Goal: Task Accomplishment & Management: Manage account settings

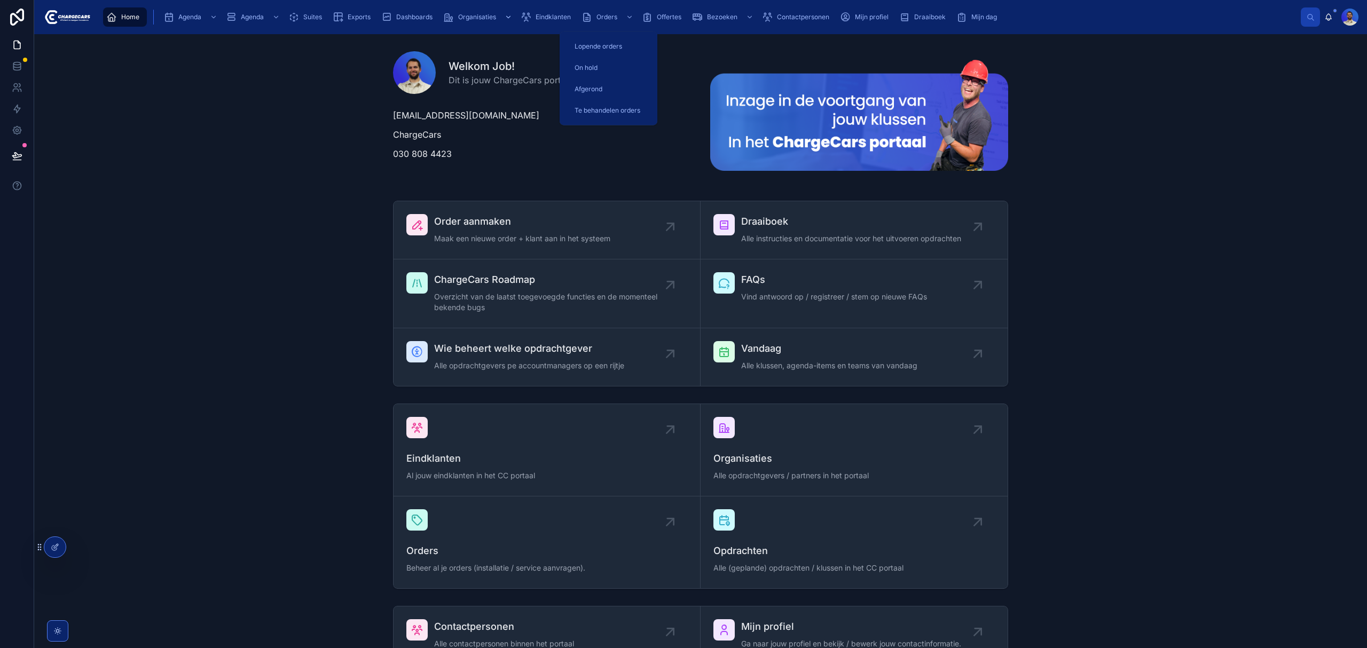
click at [601, 22] on div "Orders" at bounding box center [608, 17] width 54 height 17
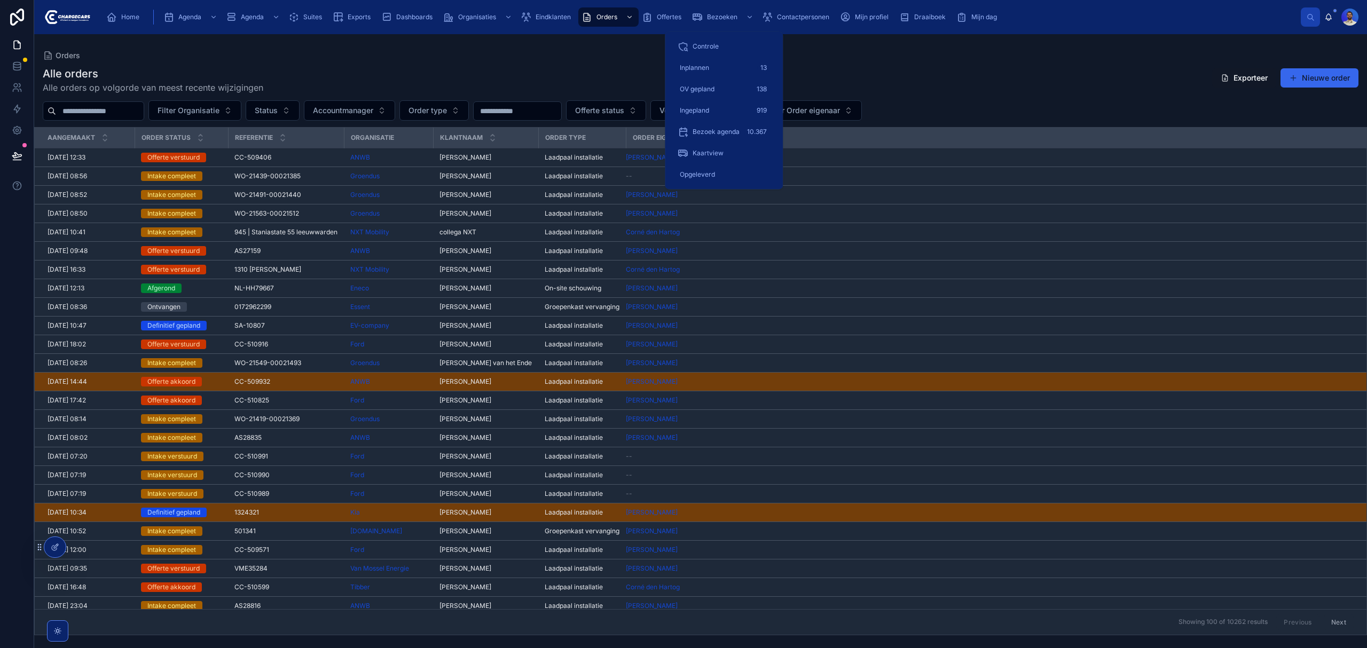
click at [707, 68] on span "Inplannen" at bounding box center [694, 68] width 29 height 9
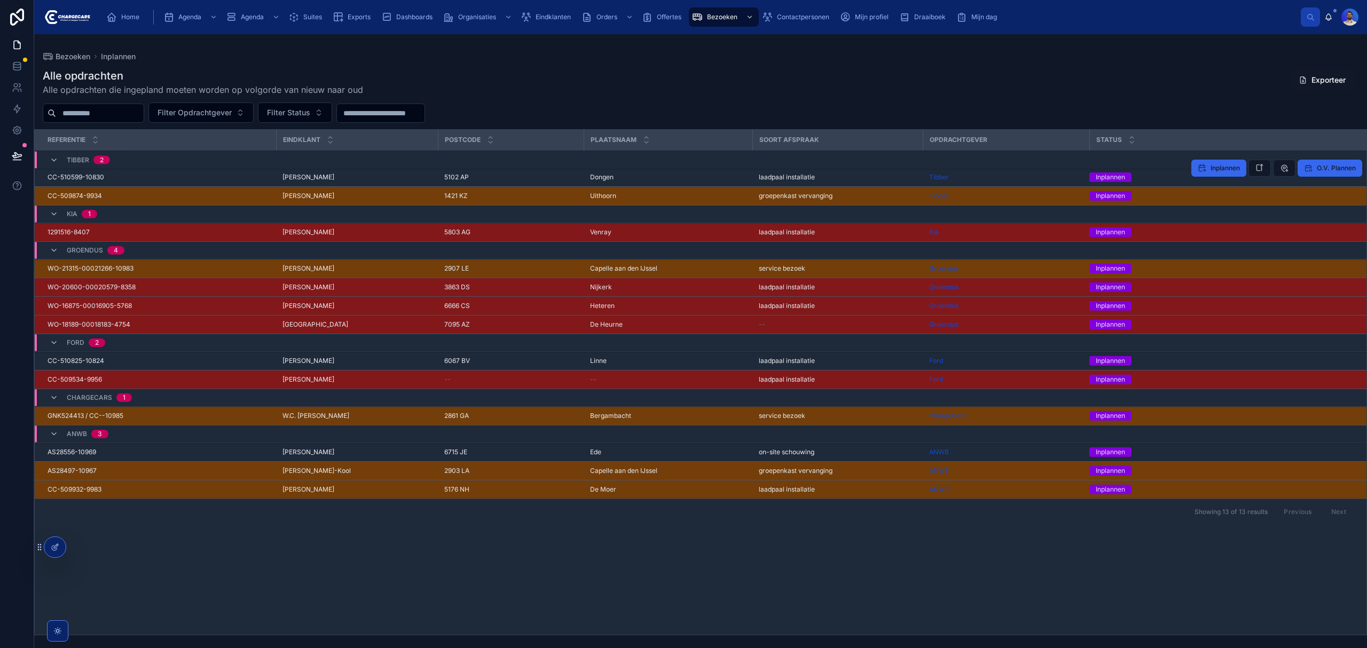
click at [541, 170] on td "5102 AP 5102 AP" at bounding box center [511, 177] width 146 height 19
click at [535, 178] on div "5102 AP 5102 AP" at bounding box center [510, 177] width 133 height 9
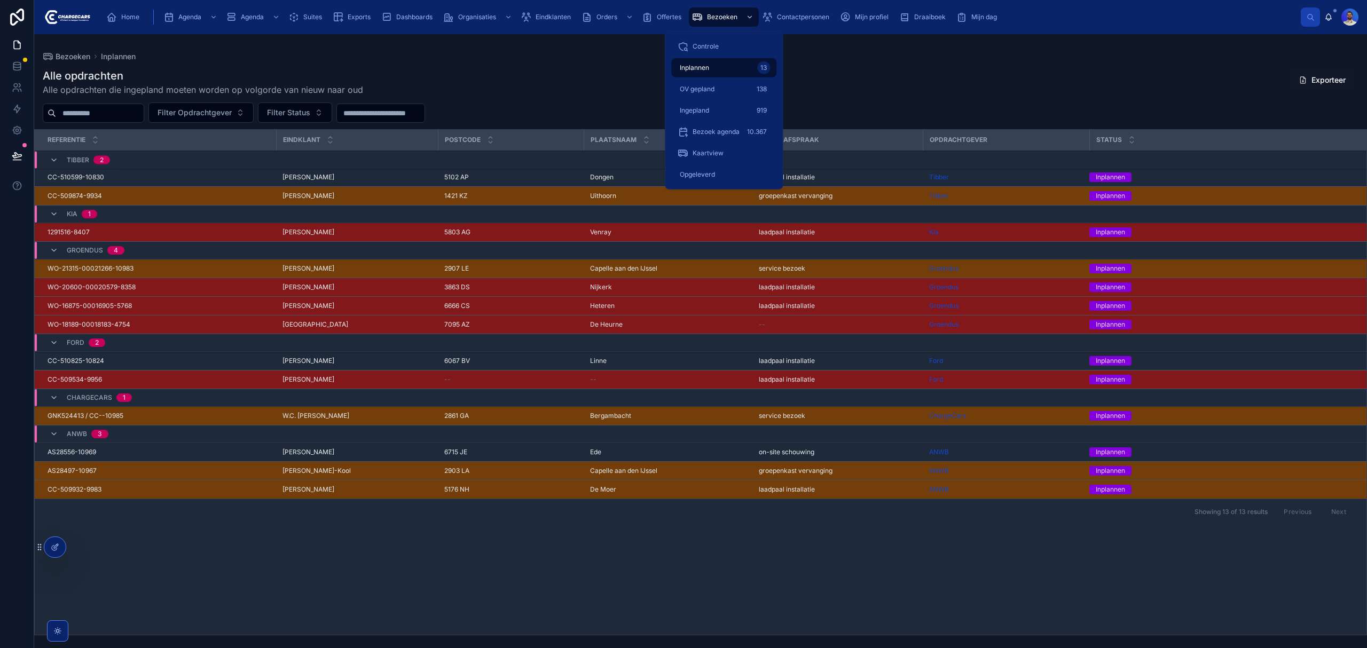
click at [722, 133] on span "Bezoek agenda" at bounding box center [715, 132] width 47 height 9
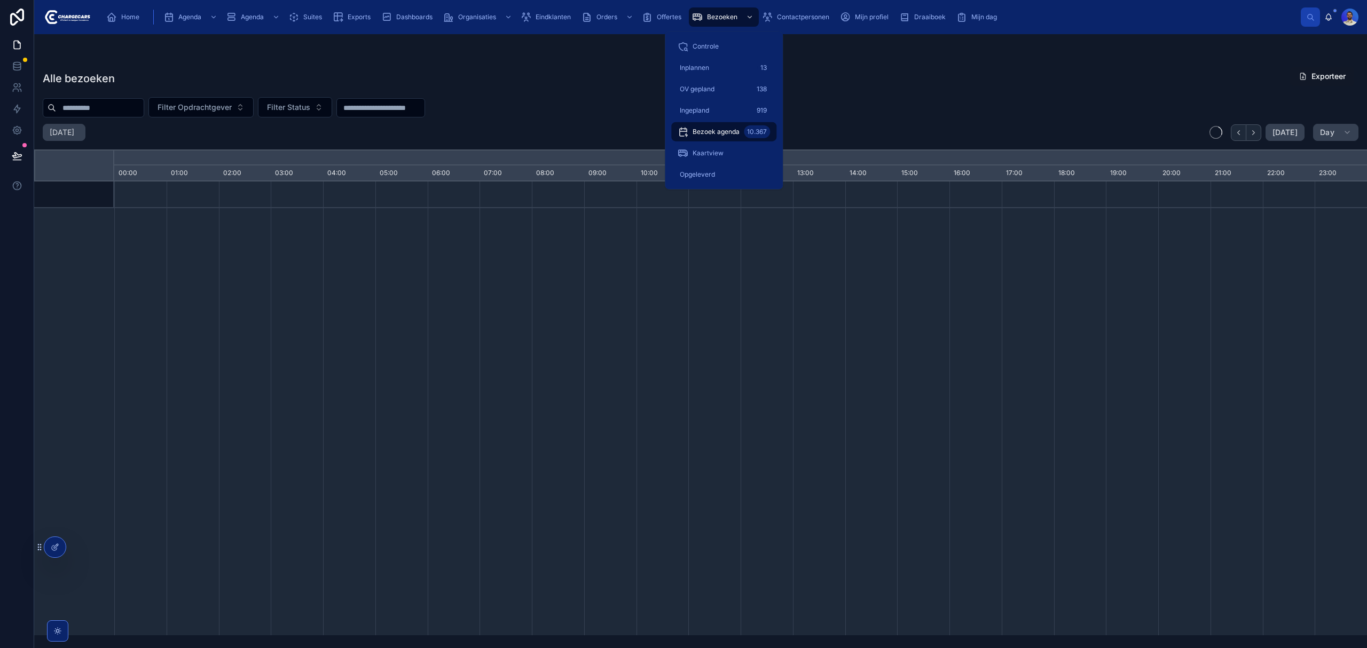
scroll to position [0, 8768]
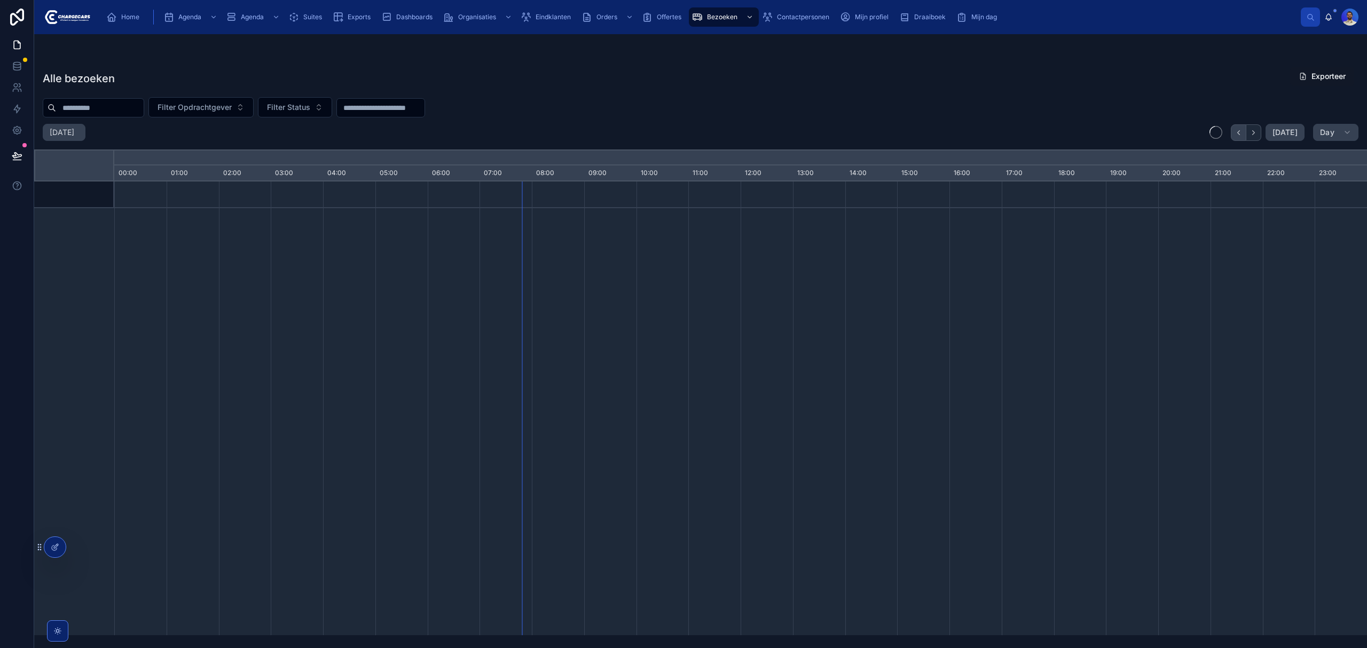
click at [1235, 131] on icon "button" at bounding box center [1238, 133] width 8 height 8
click at [131, 15] on span "Home" at bounding box center [130, 17] width 18 height 9
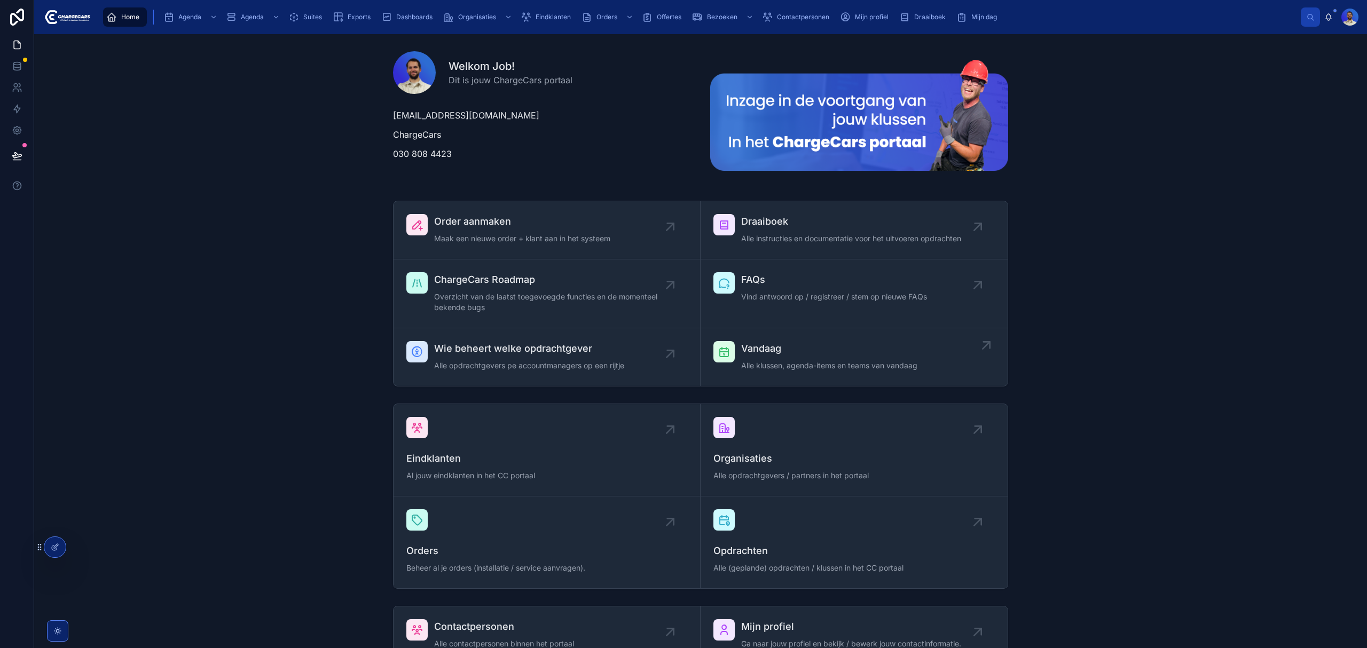
click at [808, 374] on link "Vandaag Alle klussen, agenda-items en teams van vandaag" at bounding box center [853, 357] width 307 height 58
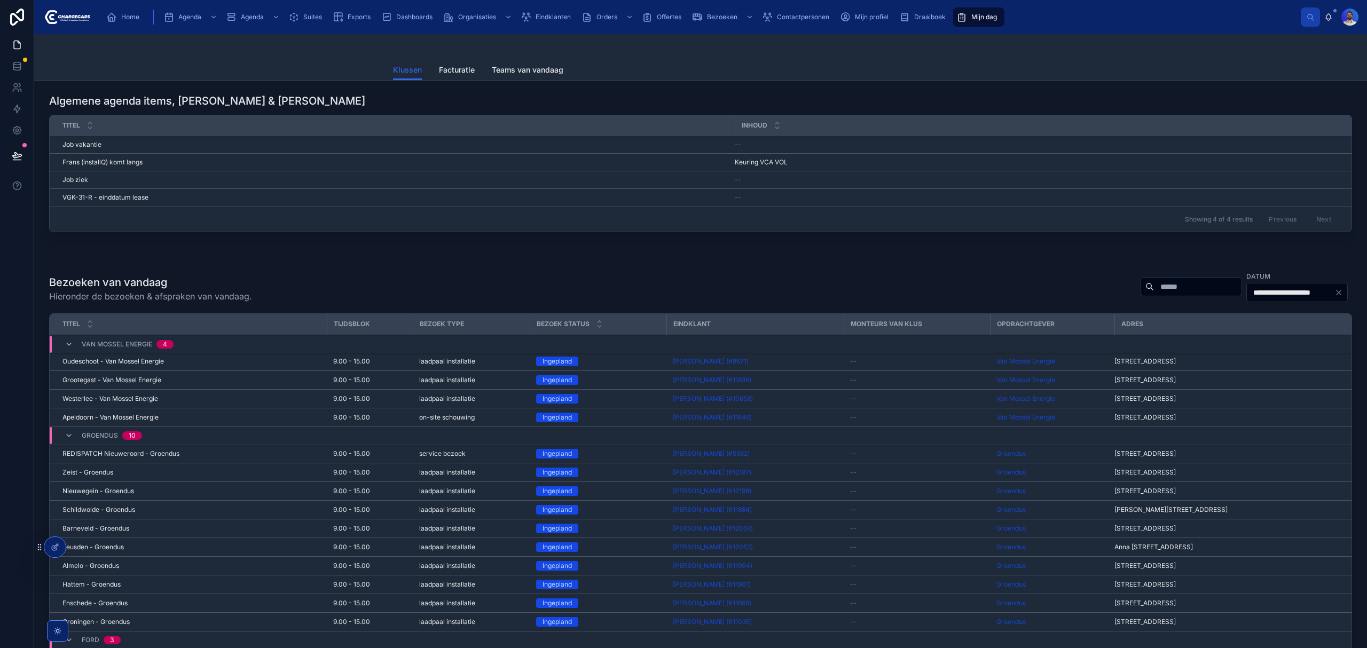
drag, startPoint x: 1219, startPoint y: 302, endPoint x: 1239, endPoint y: 304, distance: 19.3
click at [1246, 302] on div "**********" at bounding box center [1296, 292] width 101 height 19
click at [1247, 300] on input "**********" at bounding box center [1291, 292] width 88 height 15
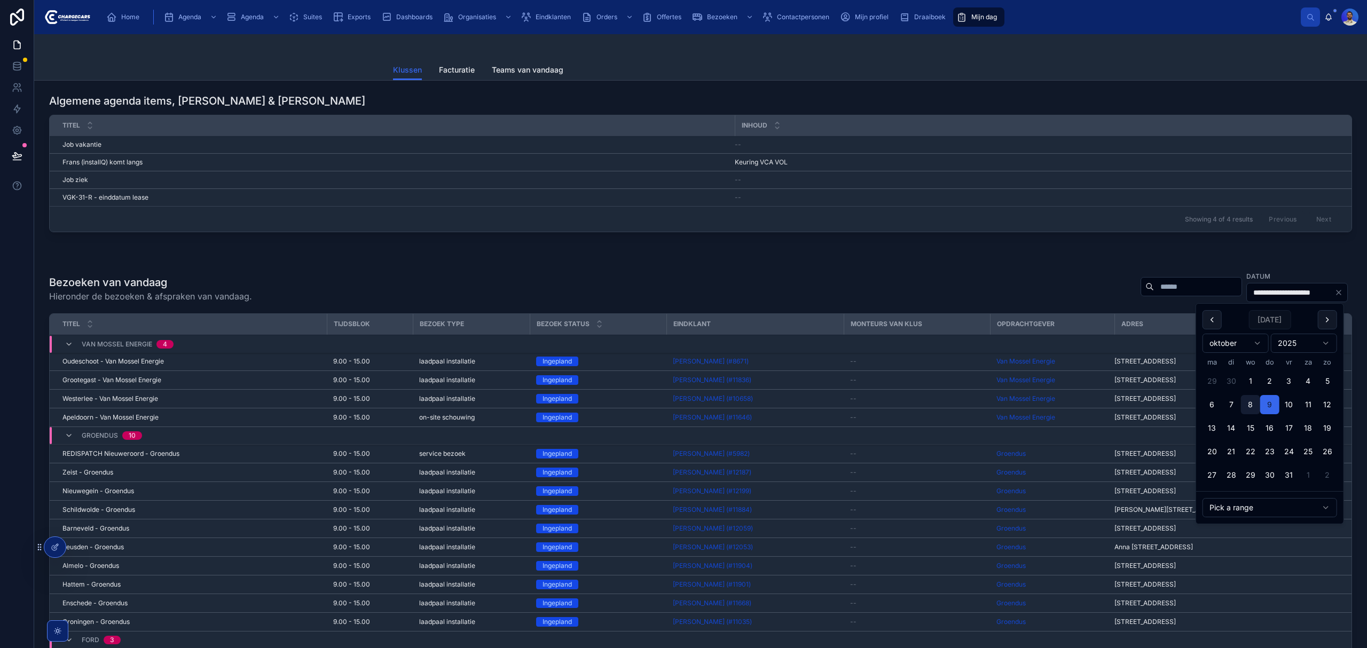
click at [1256, 408] on button "8" at bounding box center [1250, 404] width 19 height 19
type input "**********"
click at [955, 261] on div "**********" at bounding box center [700, 479] width 1333 height 797
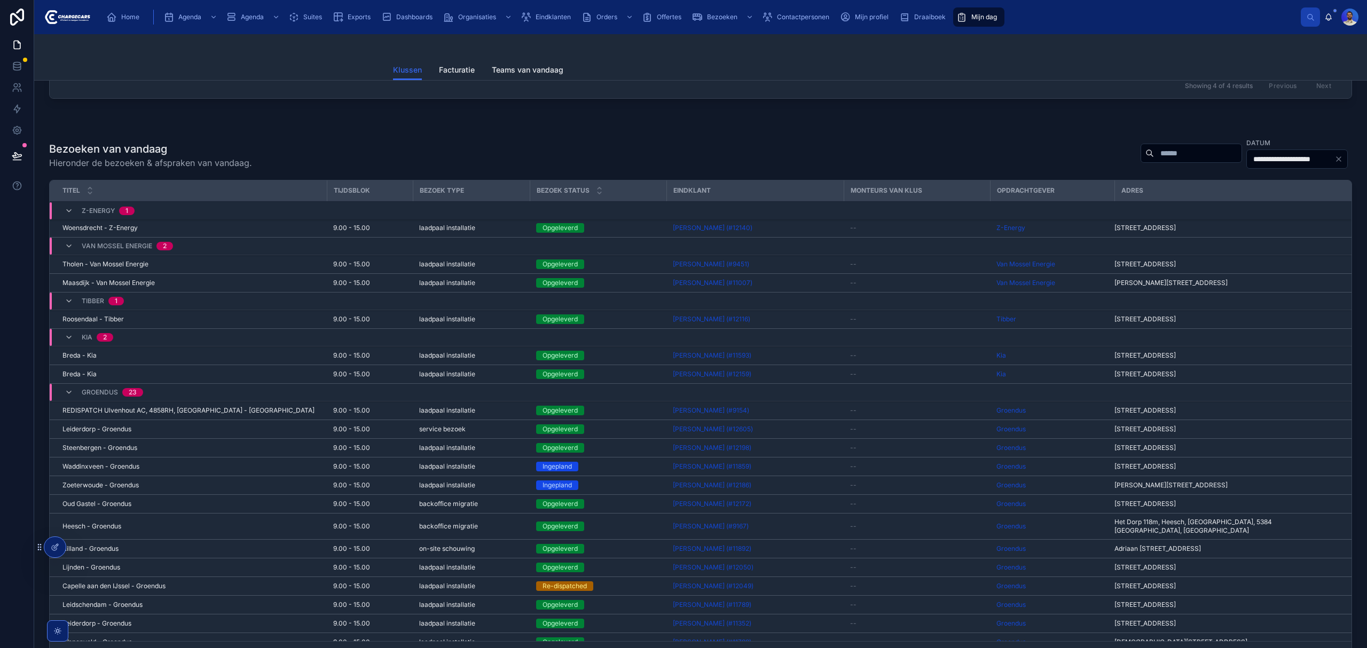
scroll to position [142, 0]
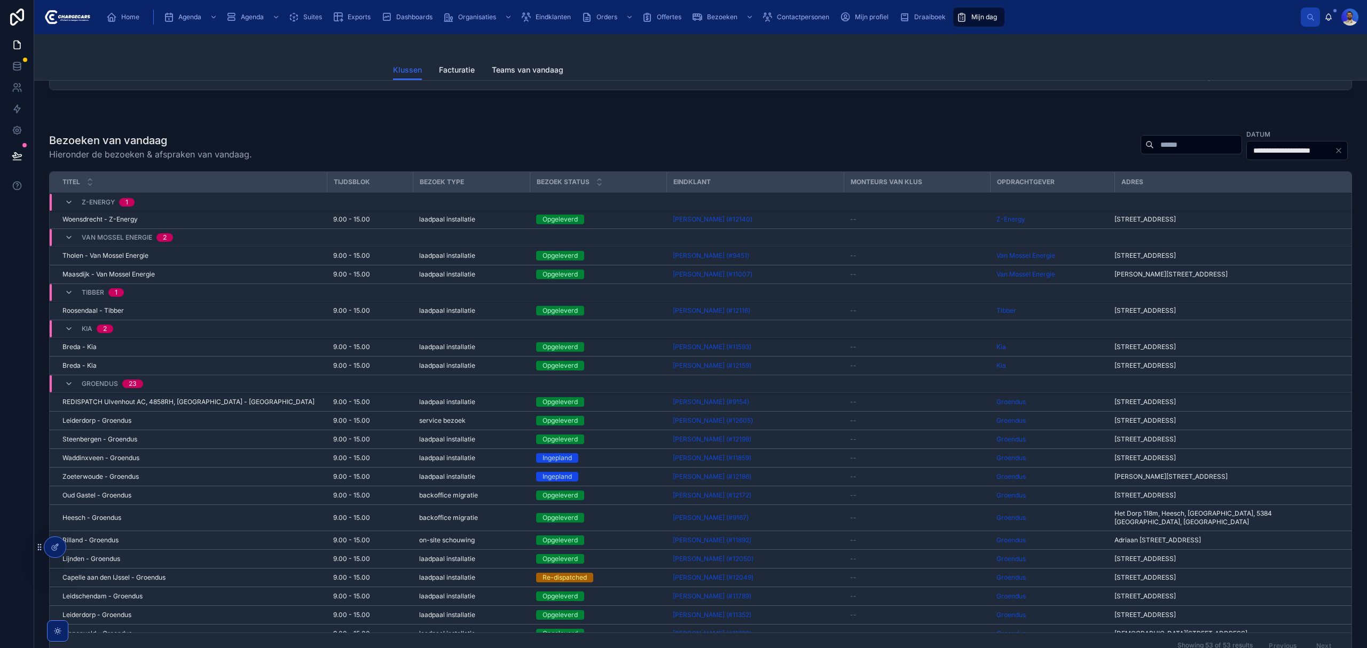
click at [639, 426] on div "Opgeleverd" at bounding box center [598, 421] width 124 height 10
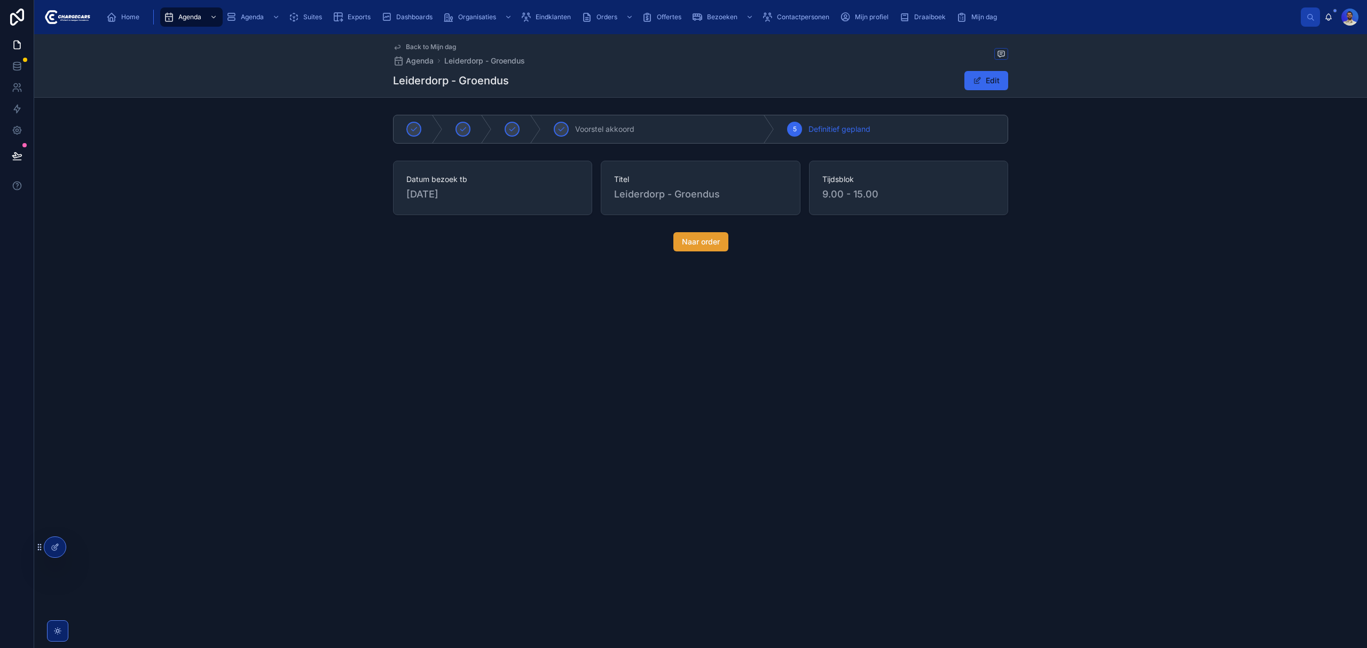
click at [695, 247] on span "Naar order" at bounding box center [701, 242] width 38 height 11
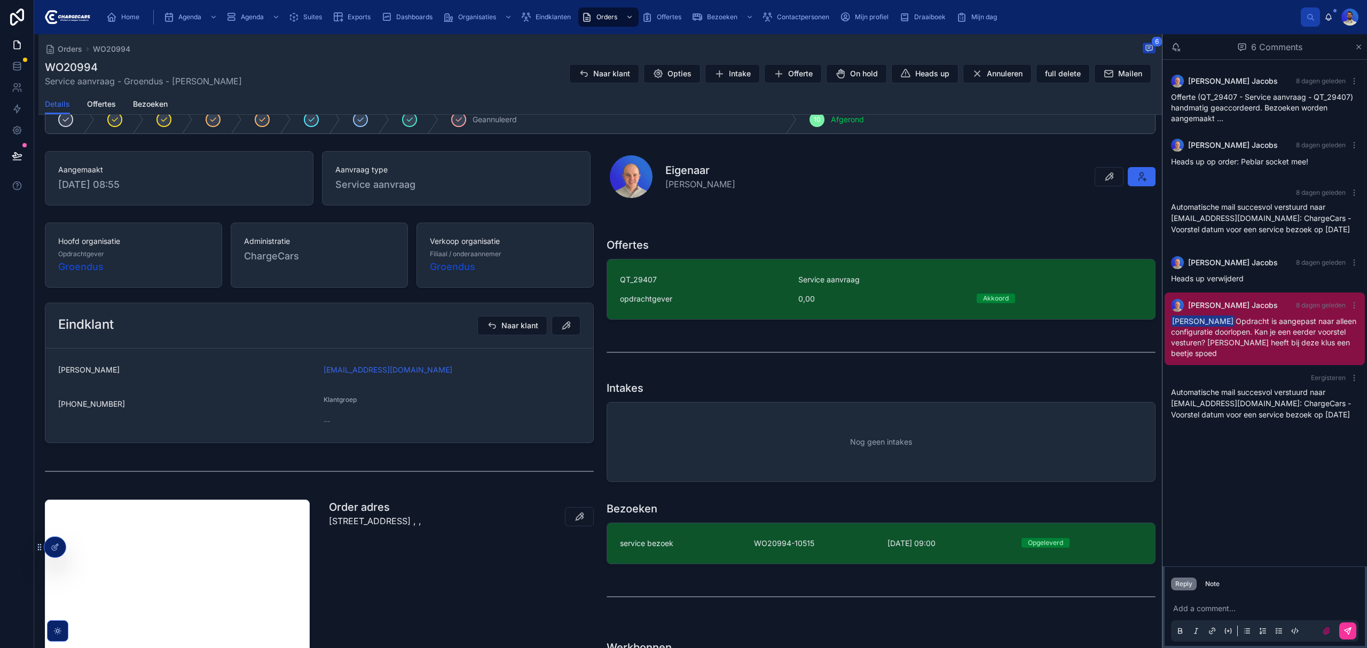
scroll to position [212, 0]
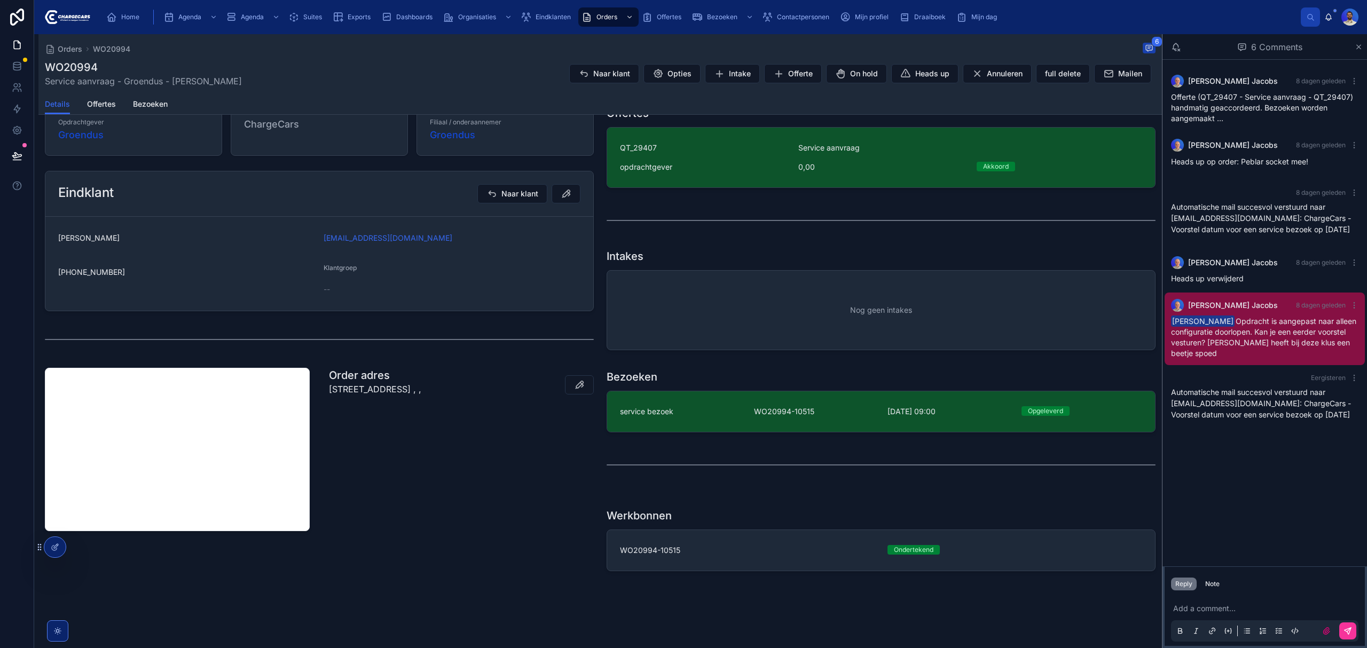
click at [769, 409] on span "WO20994-10515" at bounding box center [814, 411] width 121 height 11
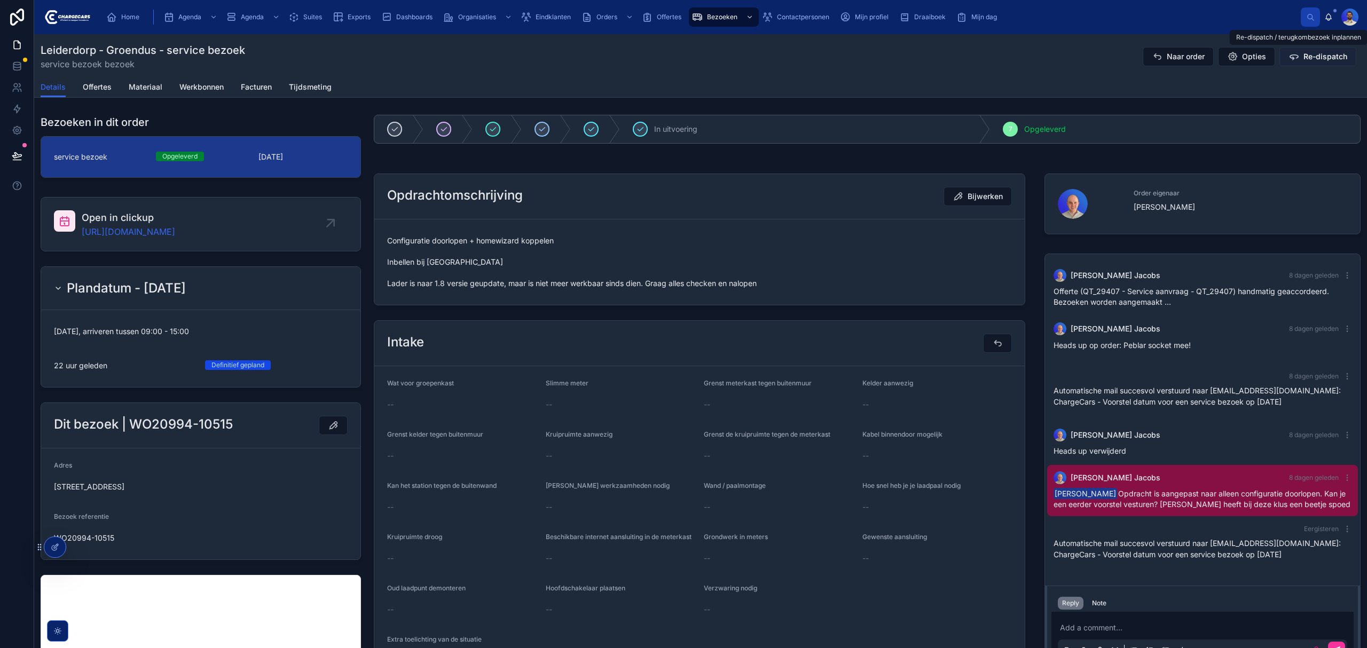
click at [1296, 50] on button "Re-dispatch" at bounding box center [1317, 56] width 77 height 19
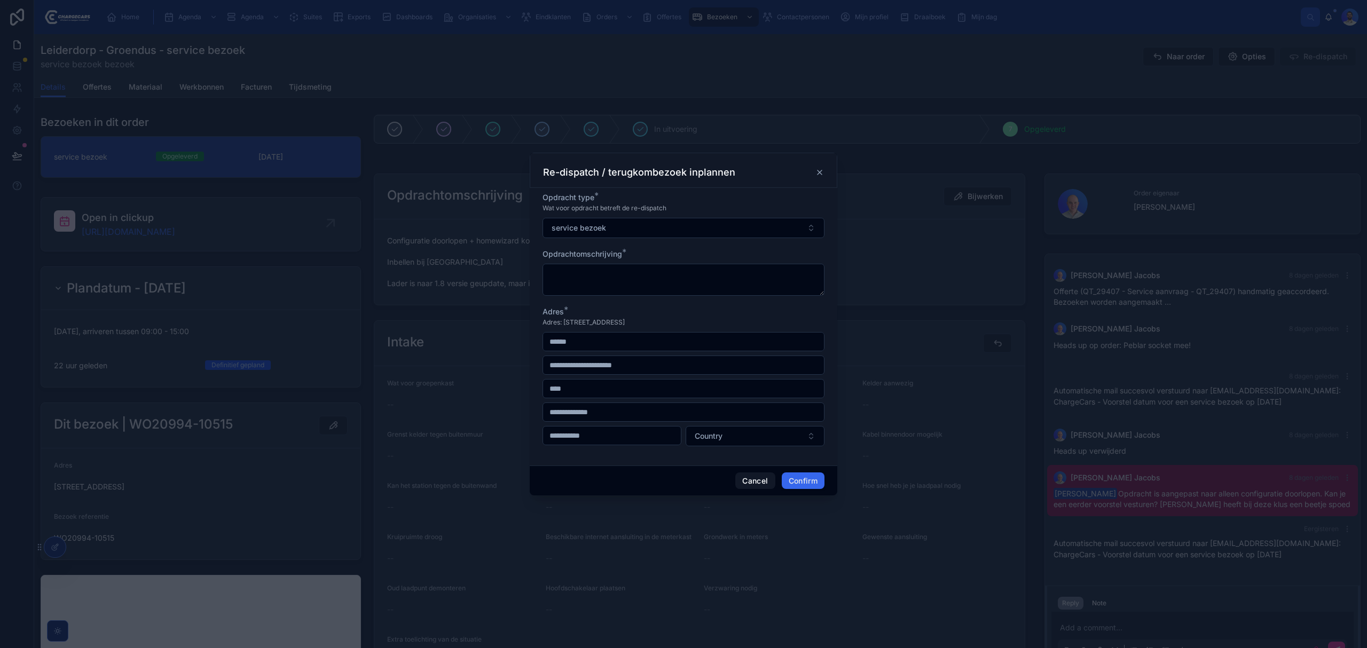
click at [599, 319] on span "Adres: [STREET_ADDRESS]" at bounding box center [583, 322] width 82 height 9
click at [586, 322] on span "Adres: [STREET_ADDRESS]" at bounding box center [583, 322] width 82 height 9
